Goal: Check status: Check status

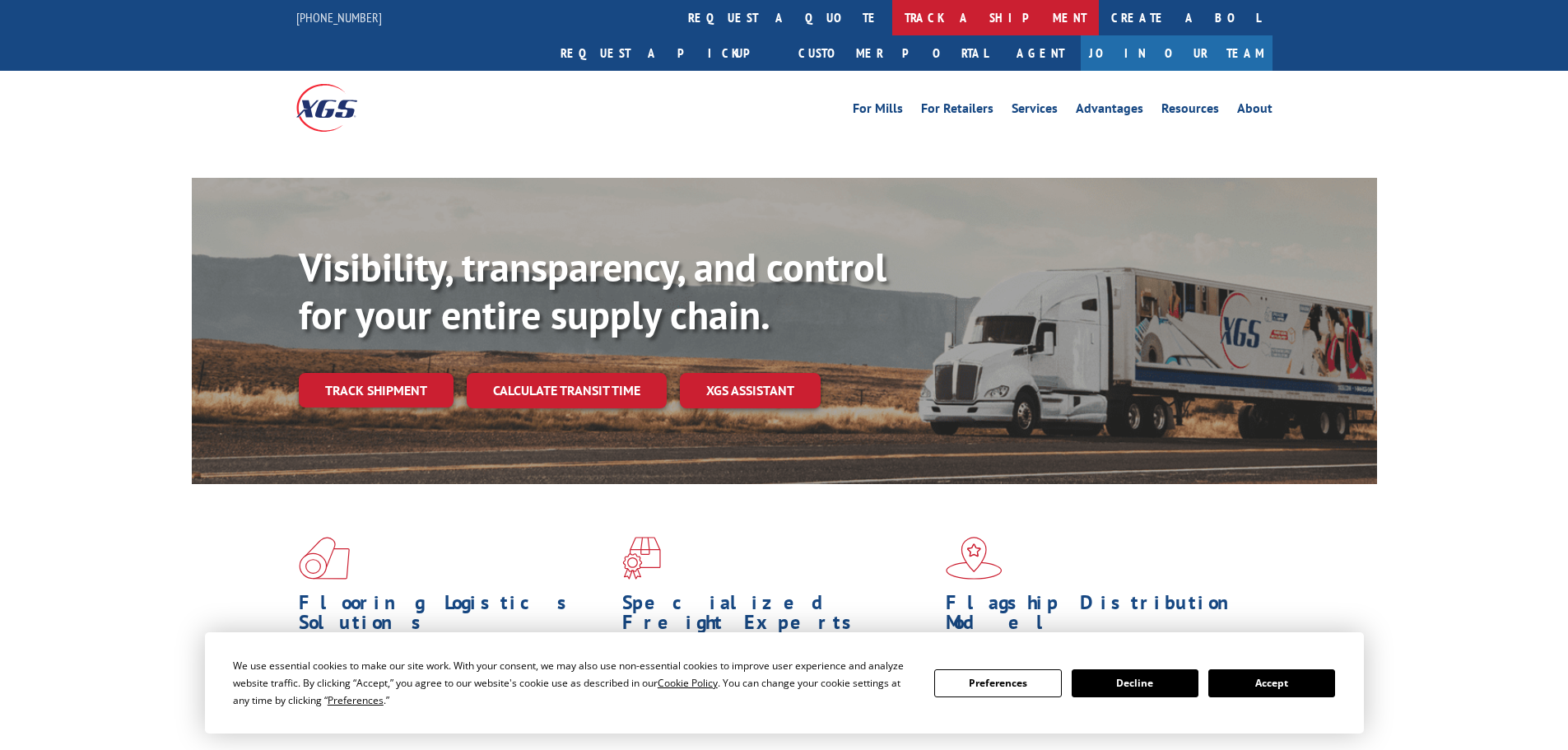
click at [892, 24] on link "track a shipment" at bounding box center [996, 17] width 206 height 36
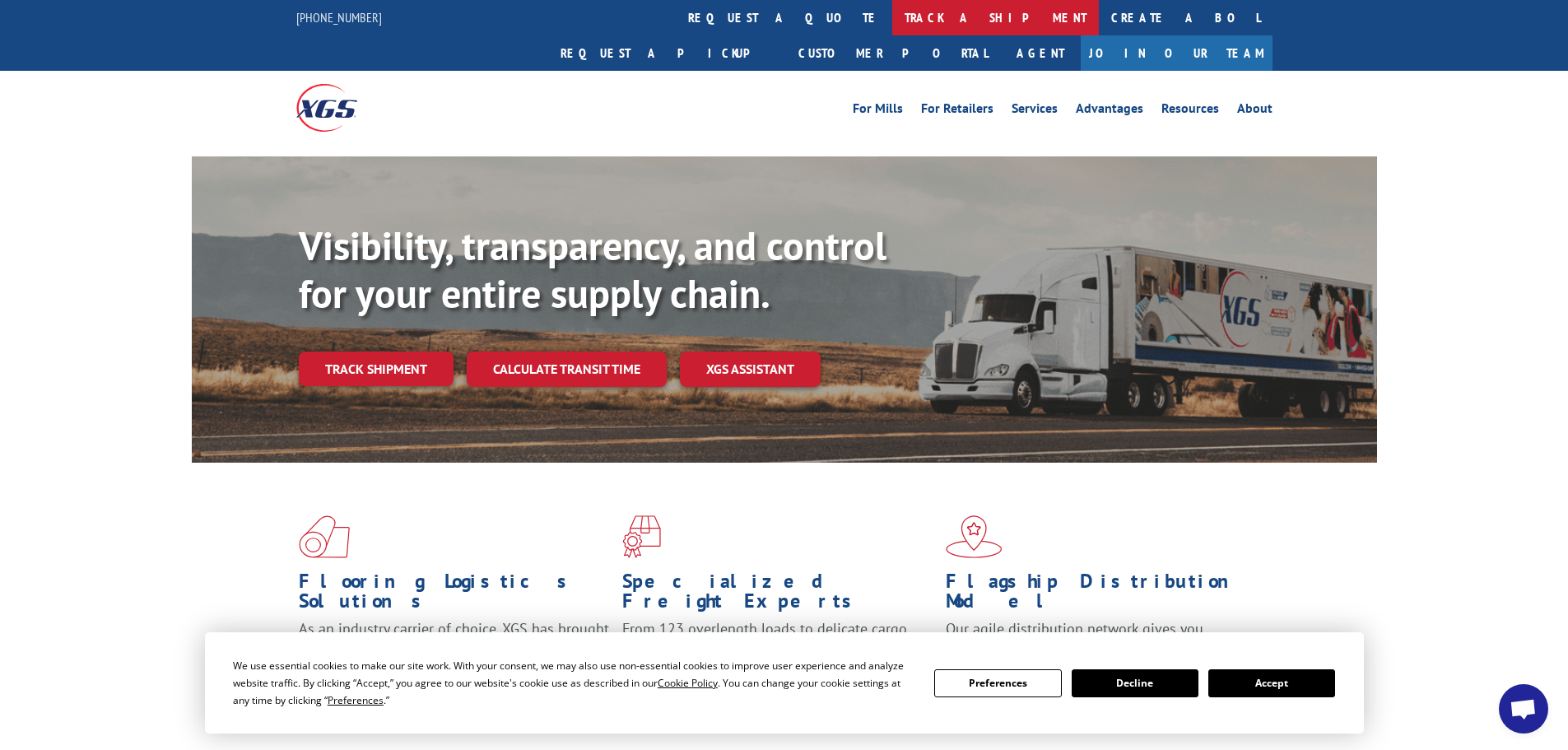
click at [892, 14] on link "track a shipment" at bounding box center [996, 17] width 206 height 36
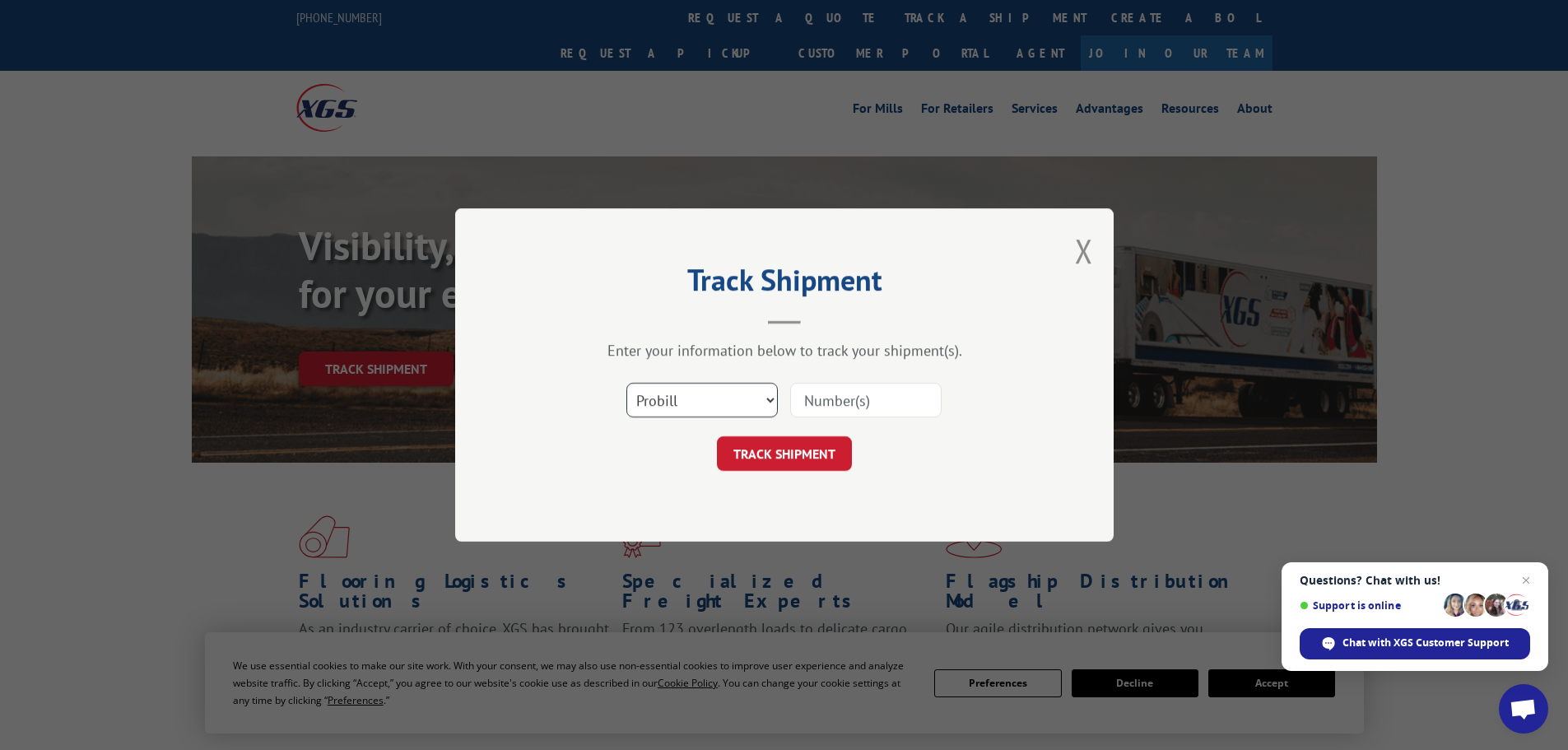
click at [752, 394] on select "Select category... Probill BOL PO" at bounding box center [702, 400] width 151 height 35
select select "bol"
click at [626, 383] on select "Select category... Probill BOL PO" at bounding box center [702, 400] width 151 height 35
click at [846, 388] on input at bounding box center [865, 400] width 151 height 35
paste input "5266596"
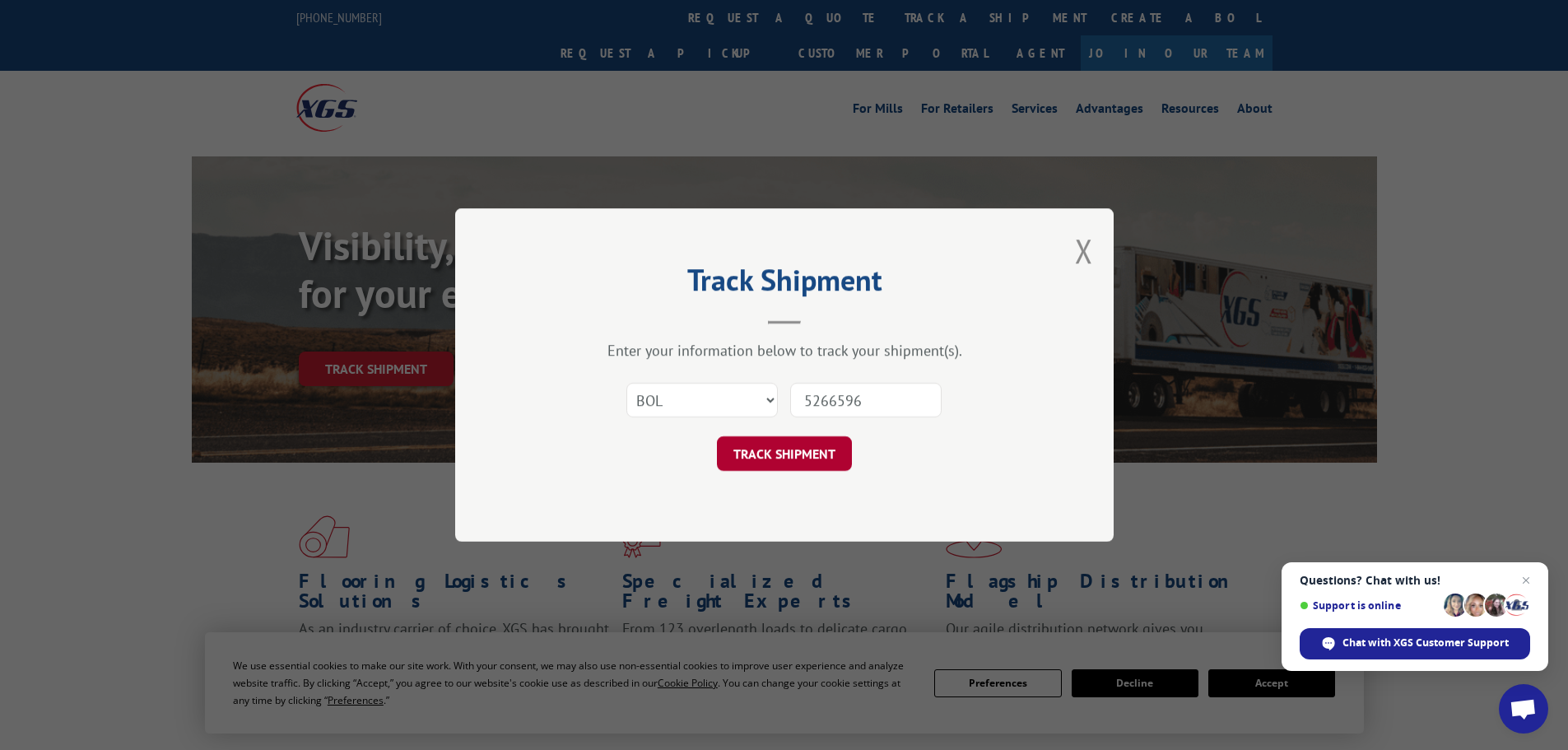
type input "5266596"
click at [819, 452] on button "TRACK SHIPMENT" at bounding box center [784, 454] width 135 height 35
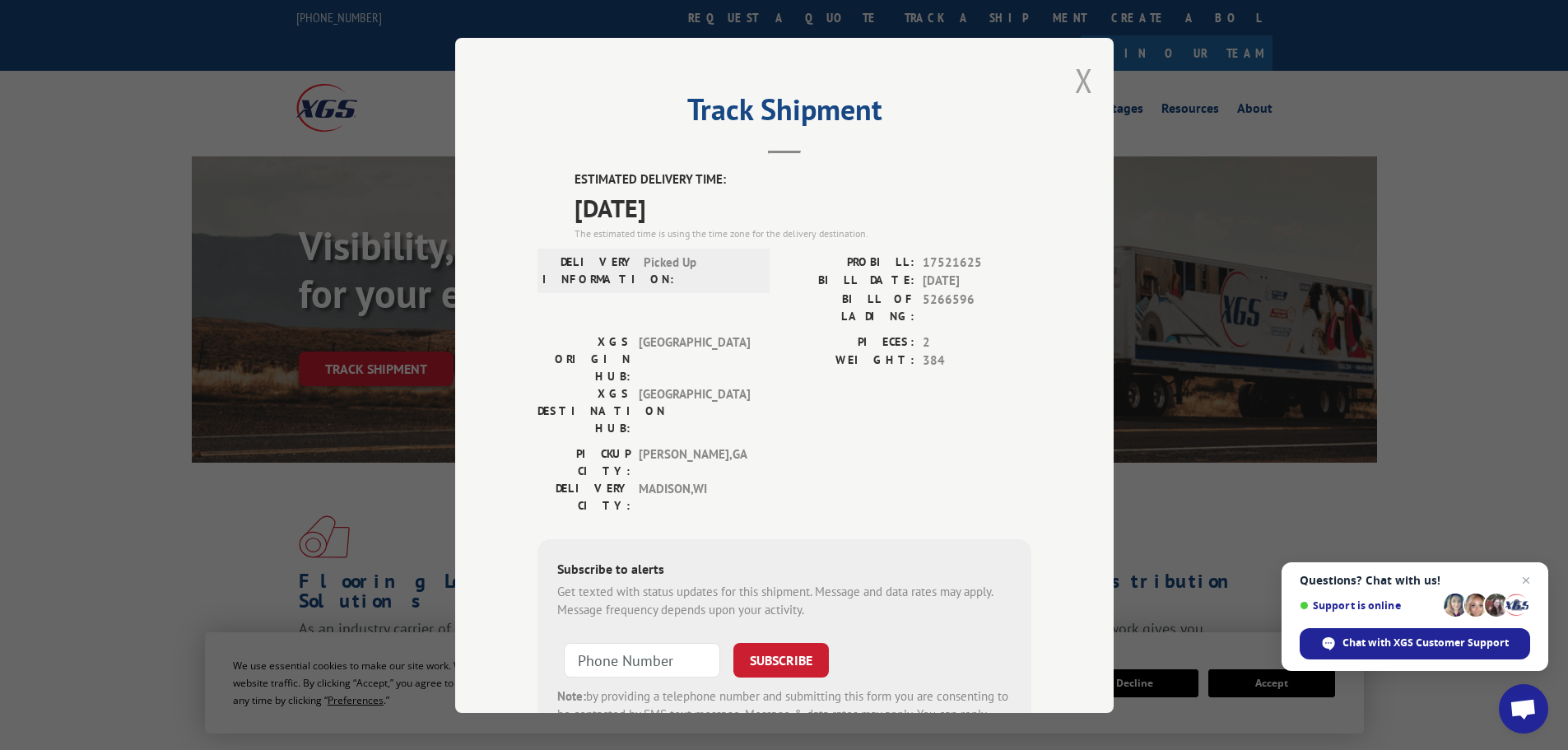
click at [1076, 89] on button "Close modal" at bounding box center [1084, 80] width 18 height 43
